Goal: Information Seeking & Learning: Learn about a topic

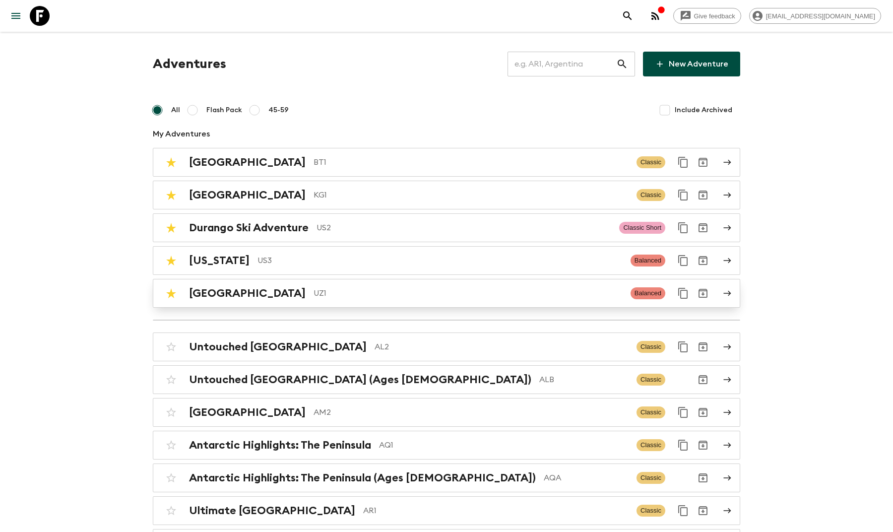
click at [314, 288] on p "UZ1" at bounding box center [468, 293] width 309 height 12
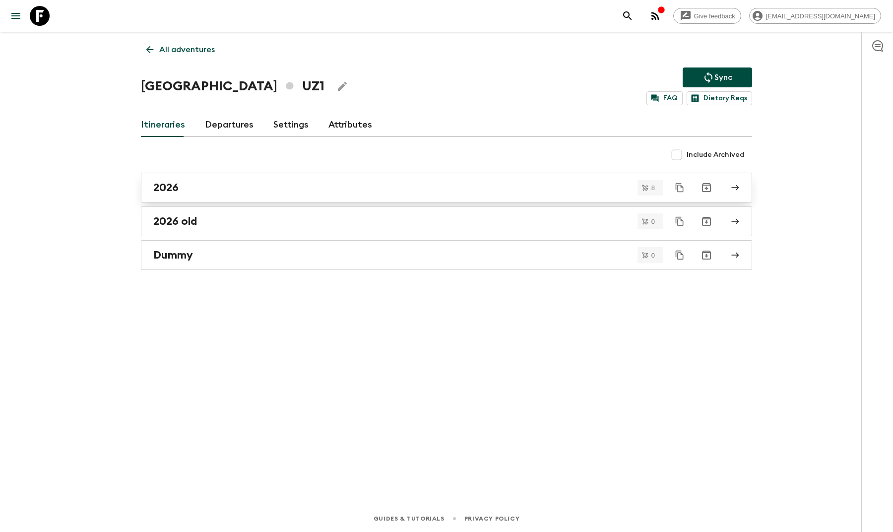
click at [244, 185] on div "2026" at bounding box center [437, 187] width 568 height 13
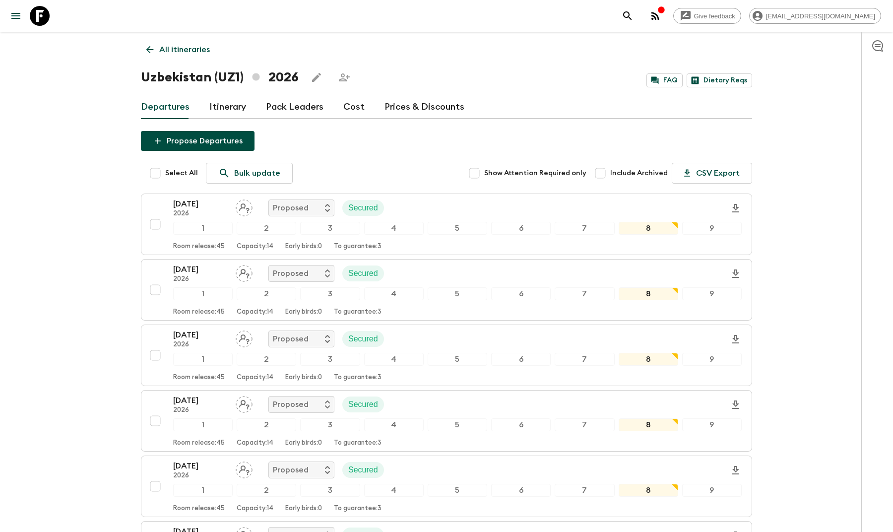
click at [338, 109] on div "Departures Itinerary Pack Leaders Cost Prices & Discounts" at bounding box center [447, 107] width 612 height 24
click at [351, 109] on link "Cost" at bounding box center [353, 107] width 21 height 24
